Goal: Task Accomplishment & Management: Manage account settings

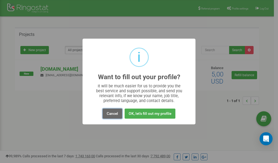
click at [115, 114] on button "Cancel" at bounding box center [113, 113] width 20 height 10
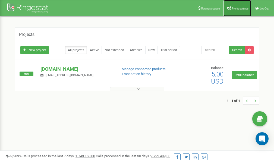
click at [238, 9] on span "Profile settings" at bounding box center [240, 8] width 17 height 3
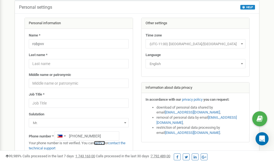
click at [103, 142] on link "verify it" at bounding box center [99, 143] width 11 height 4
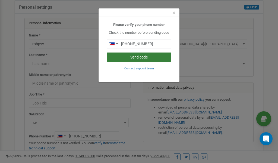
click at [142, 58] on button "Send code" at bounding box center [139, 56] width 65 height 9
